Goal: Task Accomplishment & Management: Complete application form

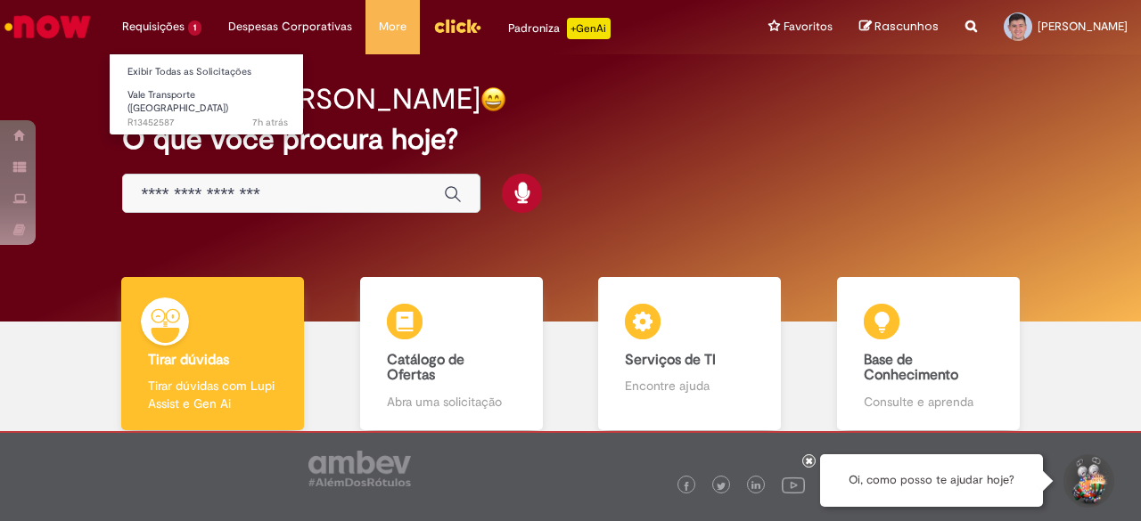
click at [145, 30] on li "Requisições 1 Exibir Todas as Solicitações Vale Transporte (VT) 7h atrás 7 hora…" at bounding box center [162, 26] width 106 height 53
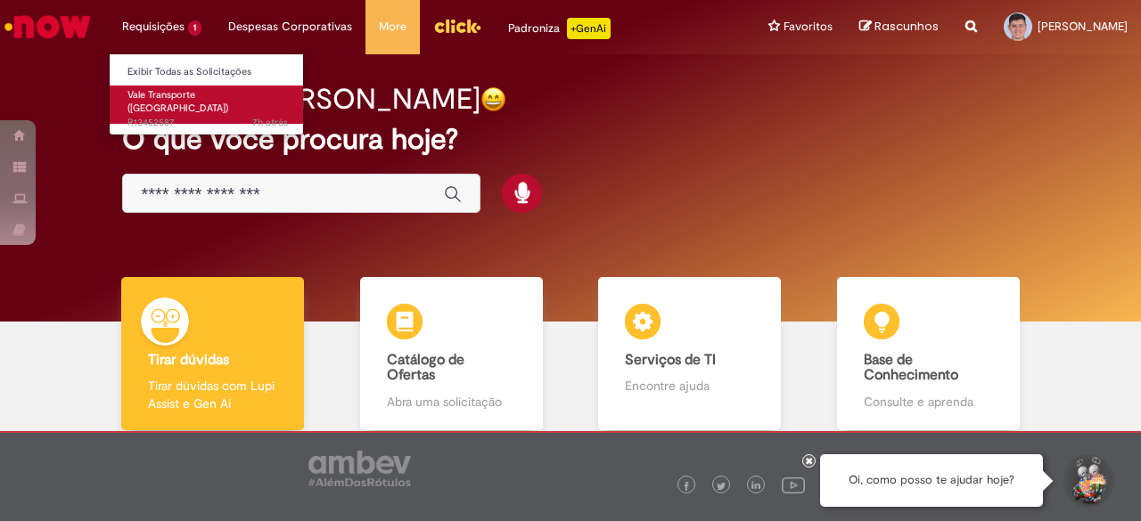
click at [160, 89] on span "Vale Transporte ([GEOGRAPHIC_DATA])" at bounding box center [177, 102] width 101 height 28
click at [160, 96] on span "Vale Transporte ([GEOGRAPHIC_DATA])" at bounding box center [177, 102] width 101 height 28
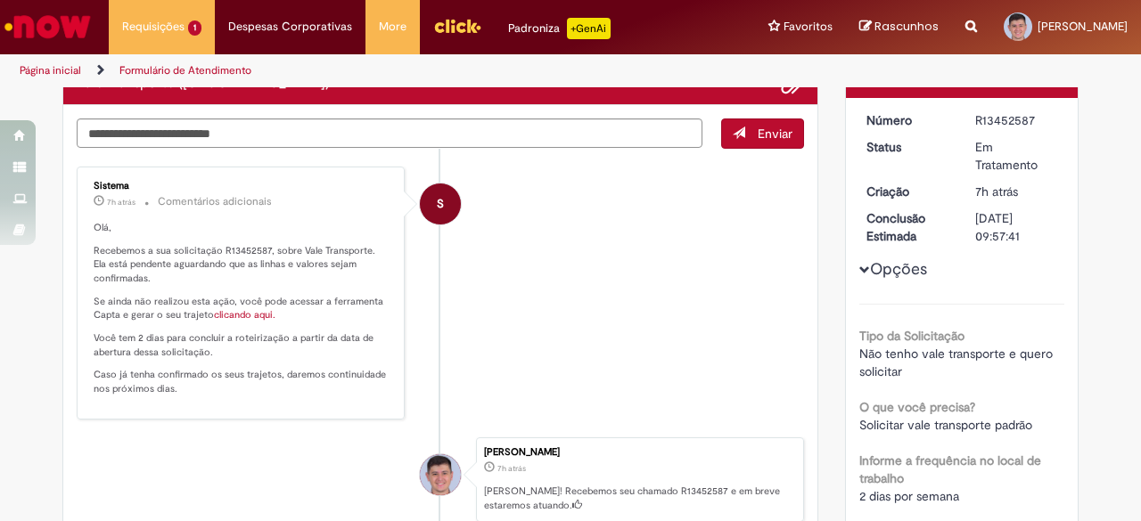
scroll to position [122, 0]
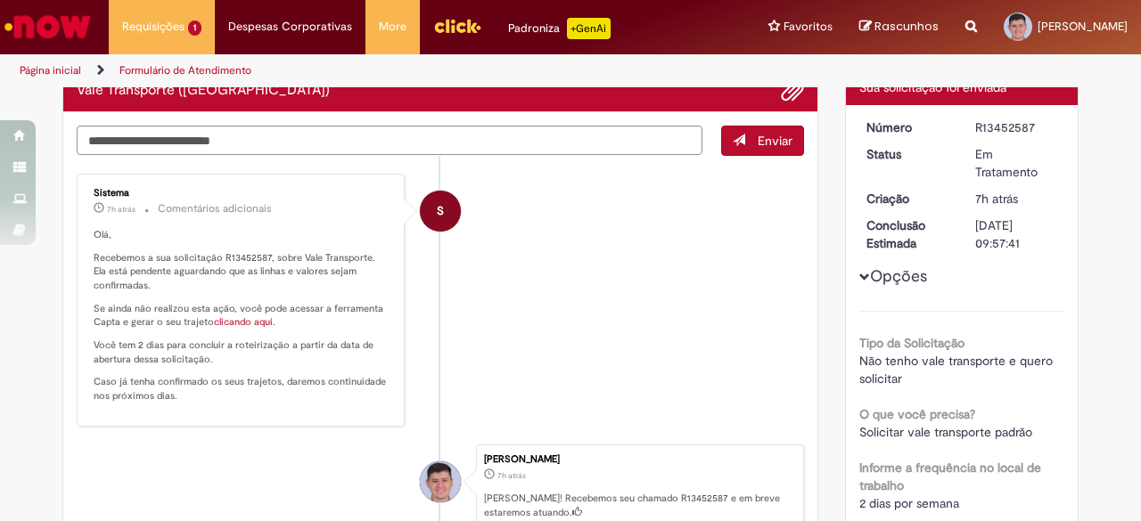
click at [867, 286] on div "Opções Tipo da Solicitação Não tenho vale transporte e quero solicitar O que vo…" at bounding box center [962, 503] width 206 height 768
click at [0, 0] on button "Opções" at bounding box center [0, 0] width 0 height 0
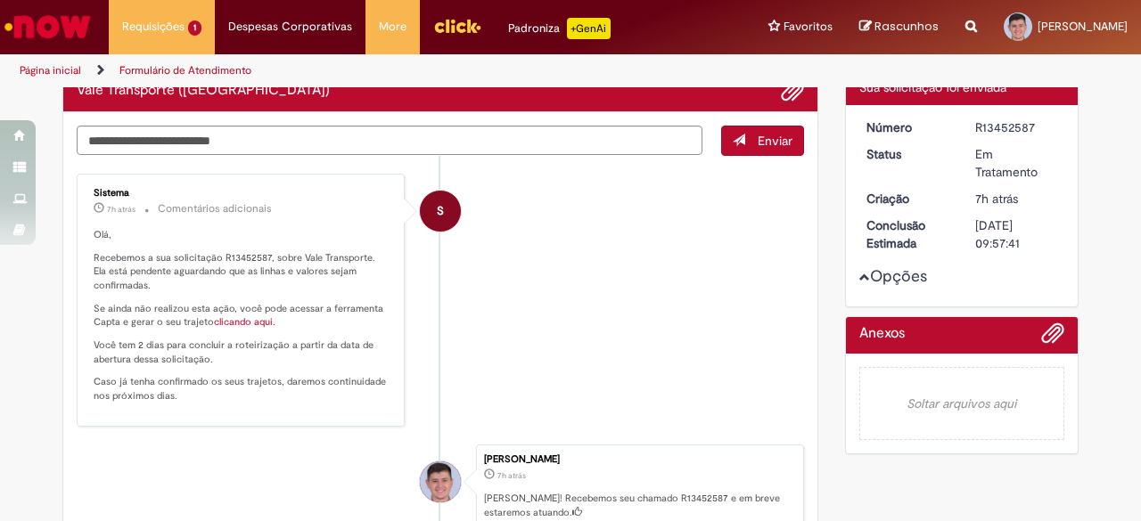
click at [0, 0] on button "Opções" at bounding box center [0, 0] width 0 height 0
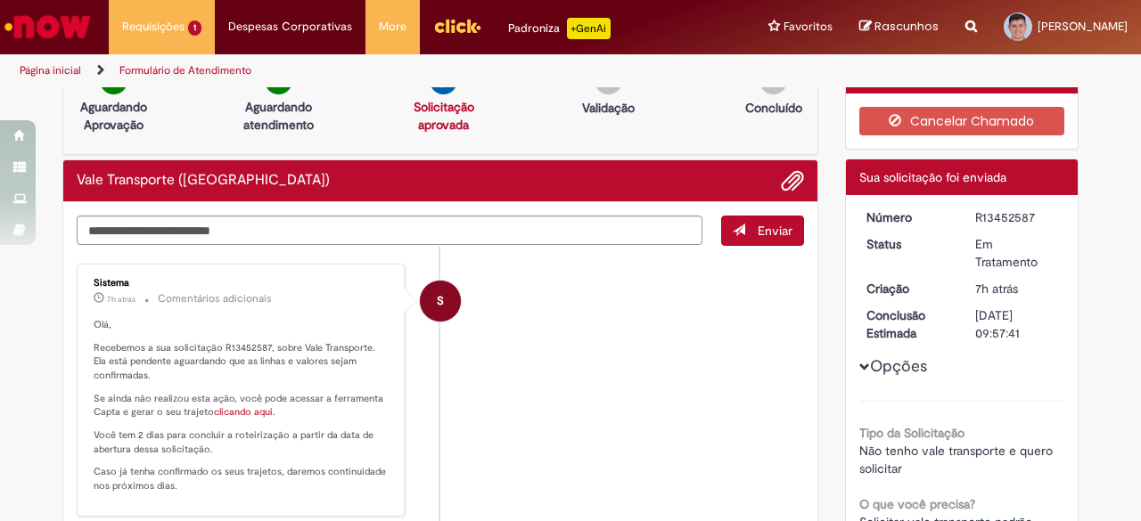
scroll to position [0, 0]
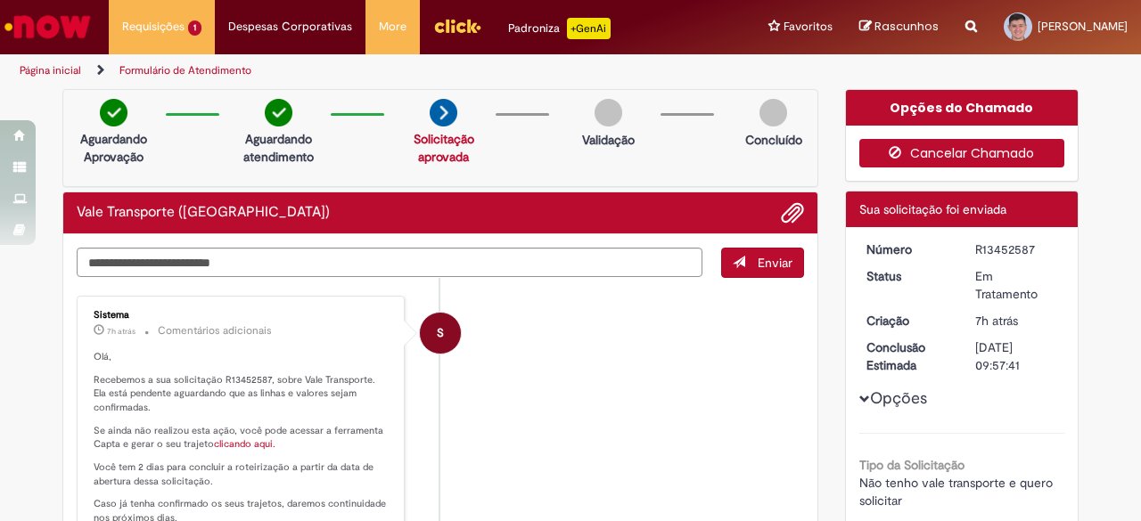
click at [904, 143] on button "Cancelar Chamado" at bounding box center [962, 153] width 206 height 29
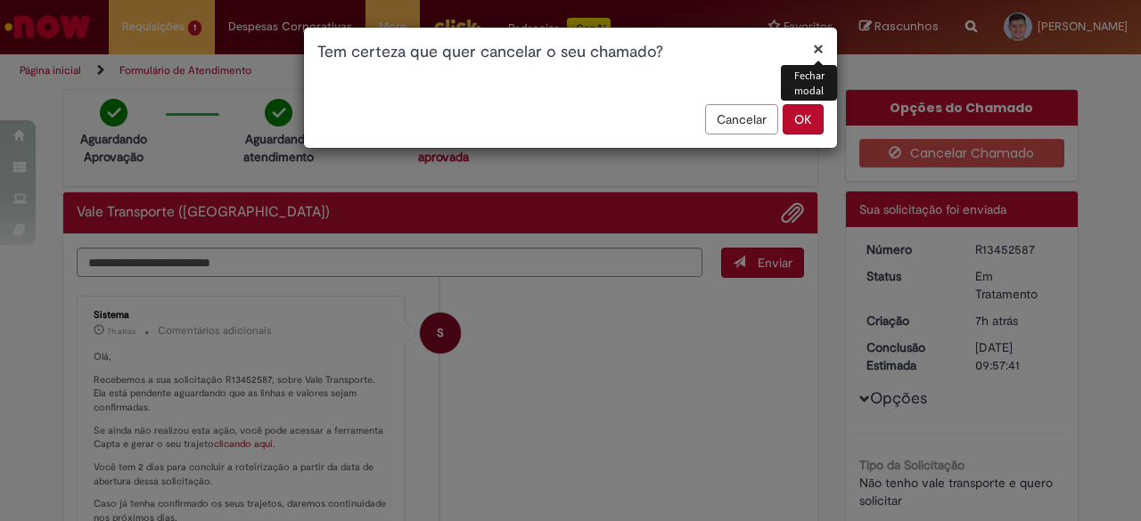
click at [822, 54] on button "×" at bounding box center [818, 48] width 11 height 19
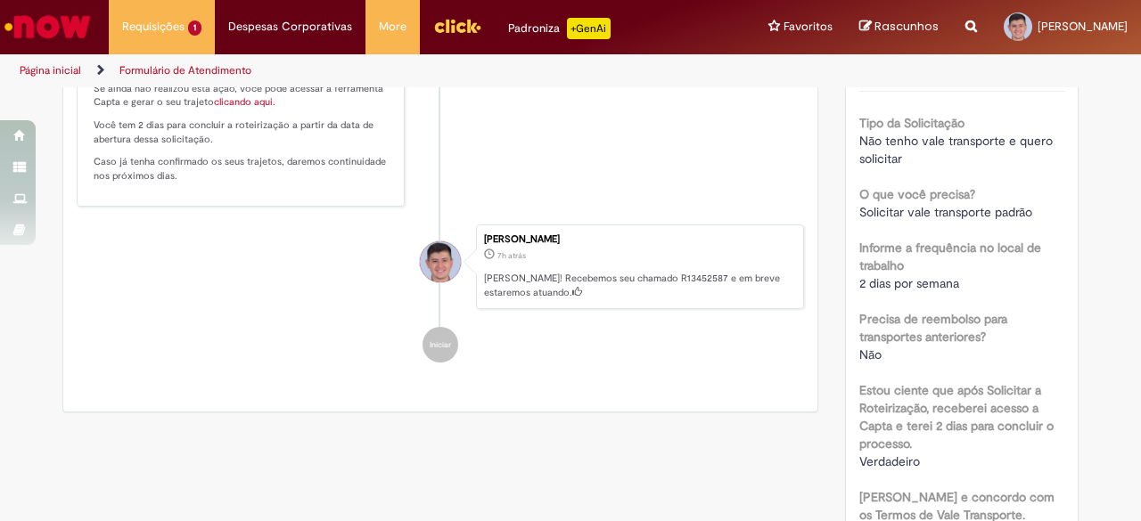
scroll to position [343, 0]
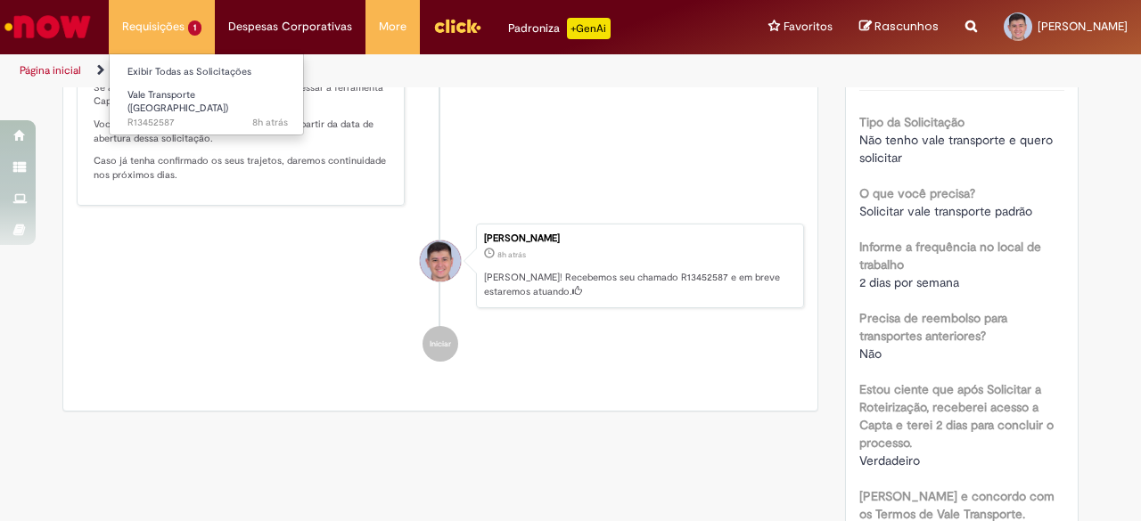
click at [141, 19] on li "Requisições 1 Exibir Todas as Solicitações Vale Transporte (VT) 8h atrás 8 hora…" at bounding box center [162, 26] width 106 height 53
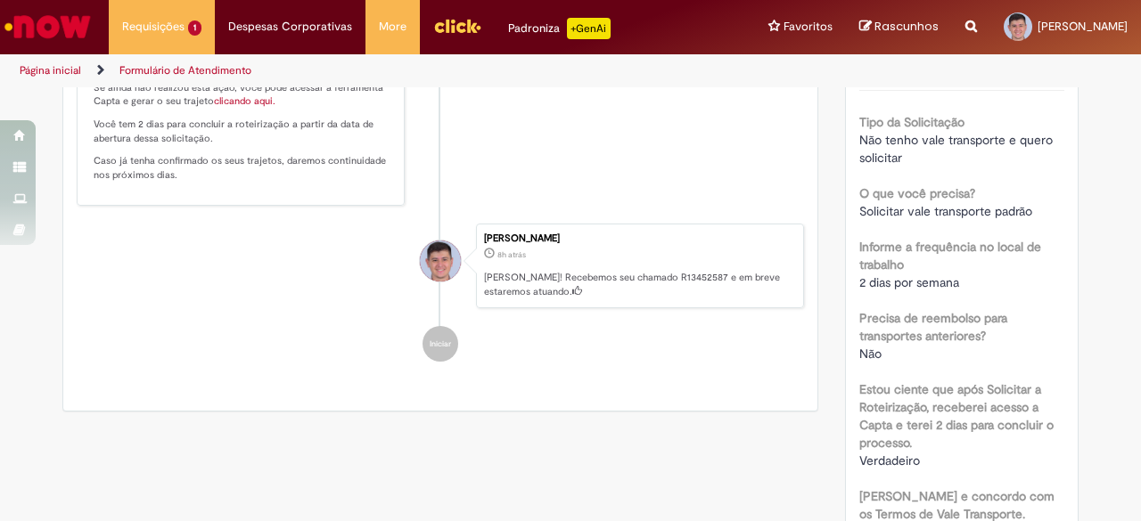
scroll to position [0, 0]
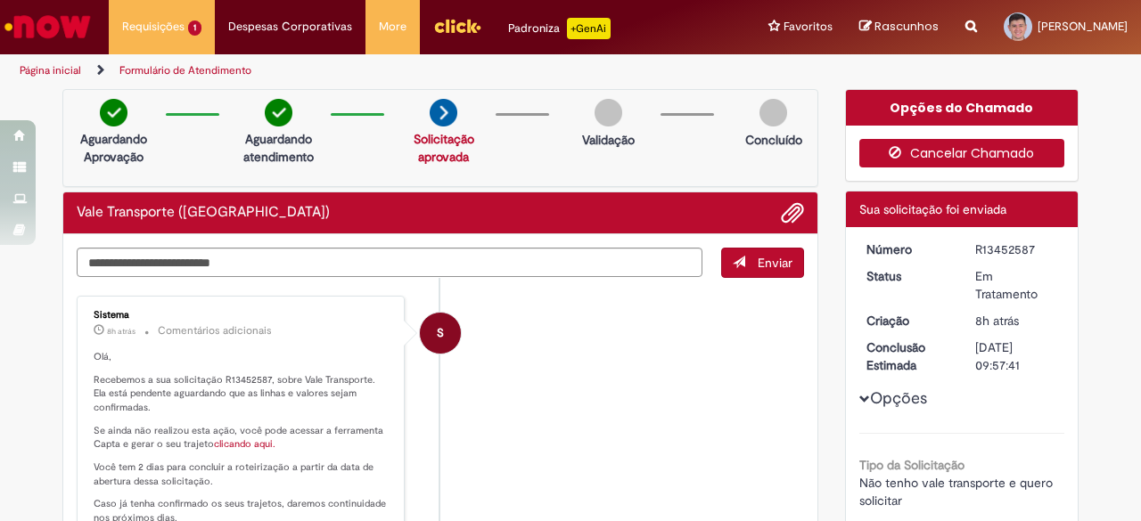
click at [958, 147] on button "Cancelar Chamado" at bounding box center [962, 153] width 206 height 29
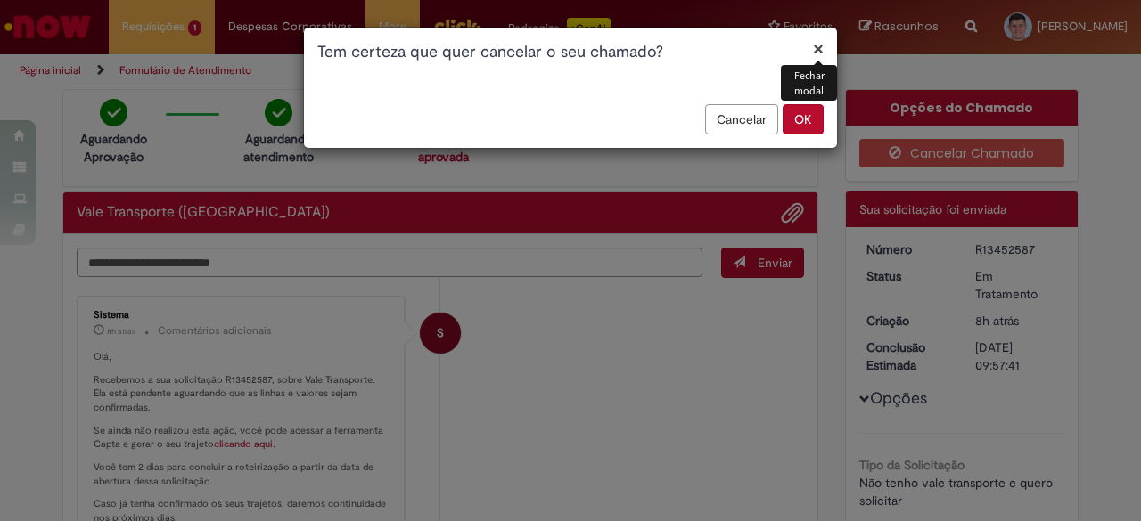
click at [815, 54] on button "×" at bounding box center [818, 48] width 11 height 19
